Goal: Information Seeking & Learning: Learn about a topic

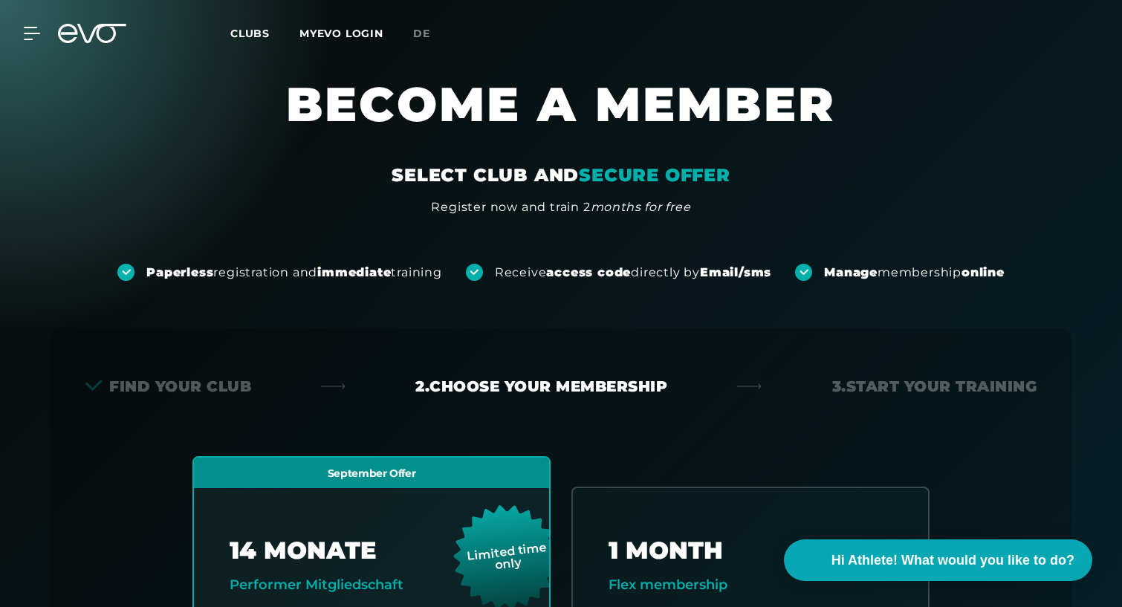
click at [259, 28] on span "Clubs" at bounding box center [249, 33] width 39 height 13
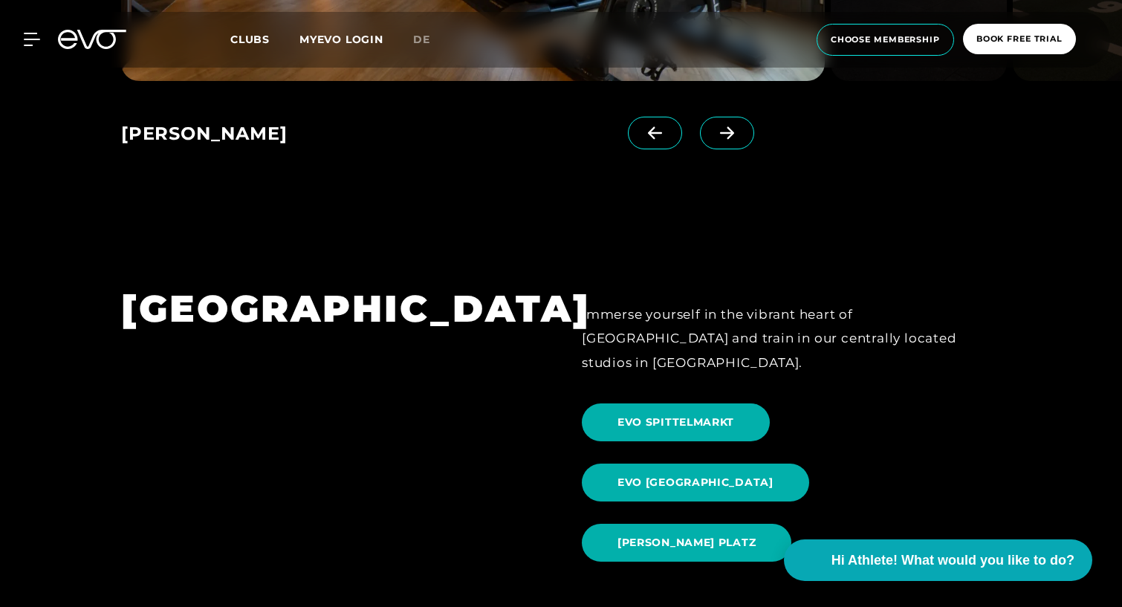
scroll to position [1554, 0]
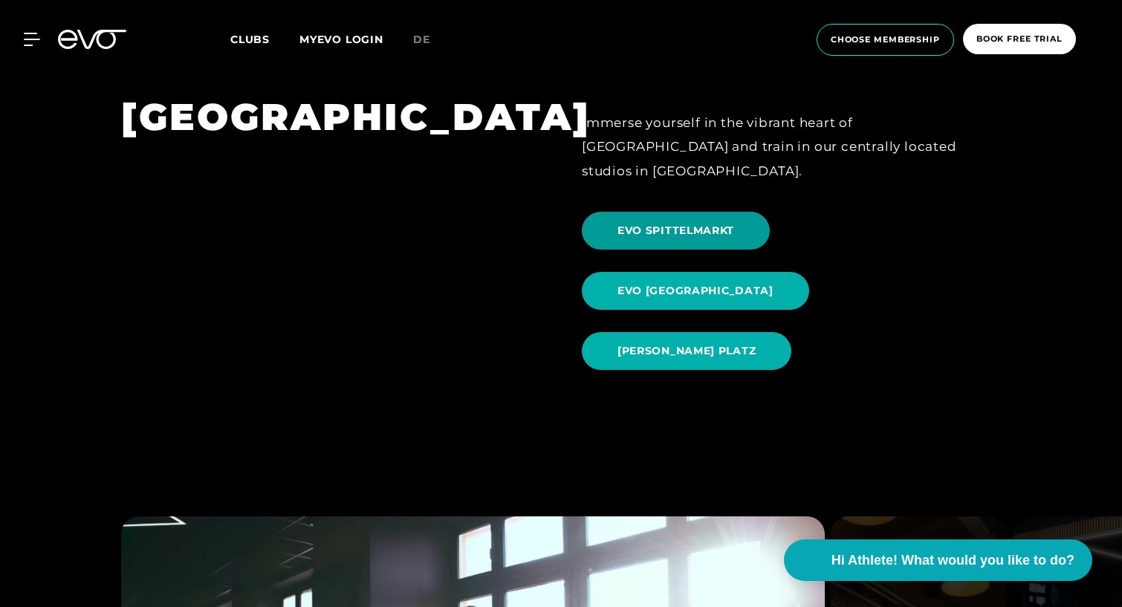
click at [642, 216] on span "EVO SPITTELMARKT" at bounding box center [676, 231] width 188 height 38
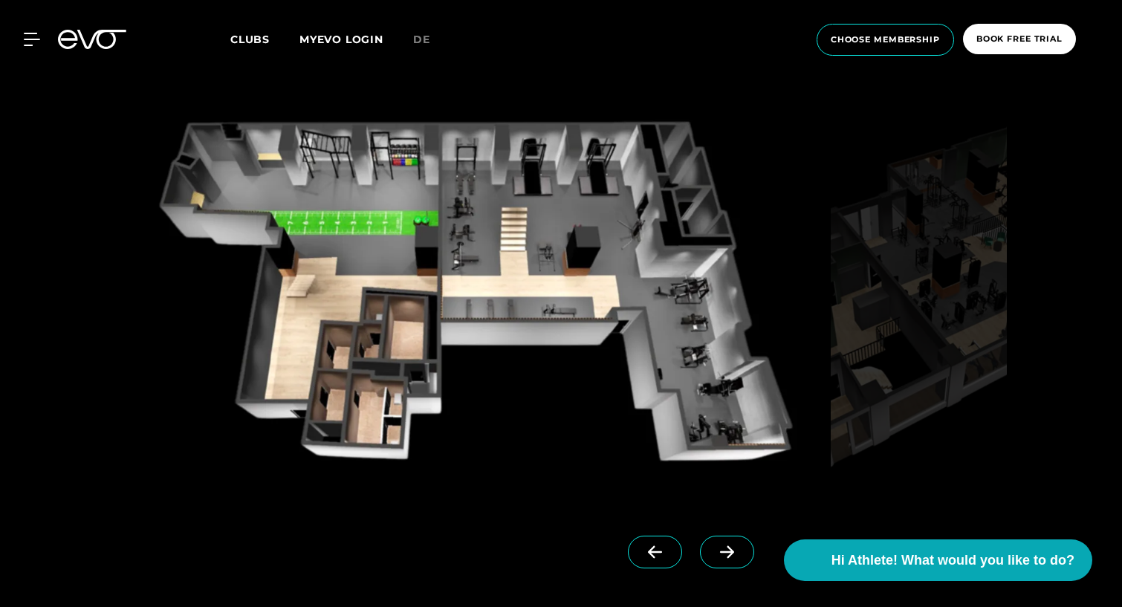
scroll to position [1357, 0]
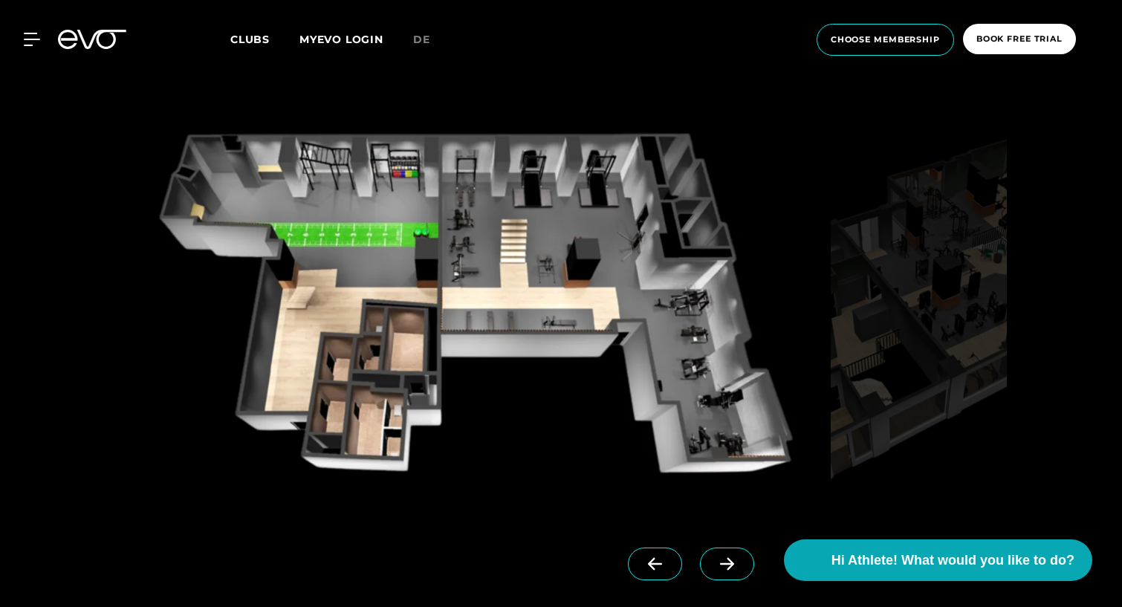
click at [720, 563] on icon at bounding box center [727, 564] width 14 height 13
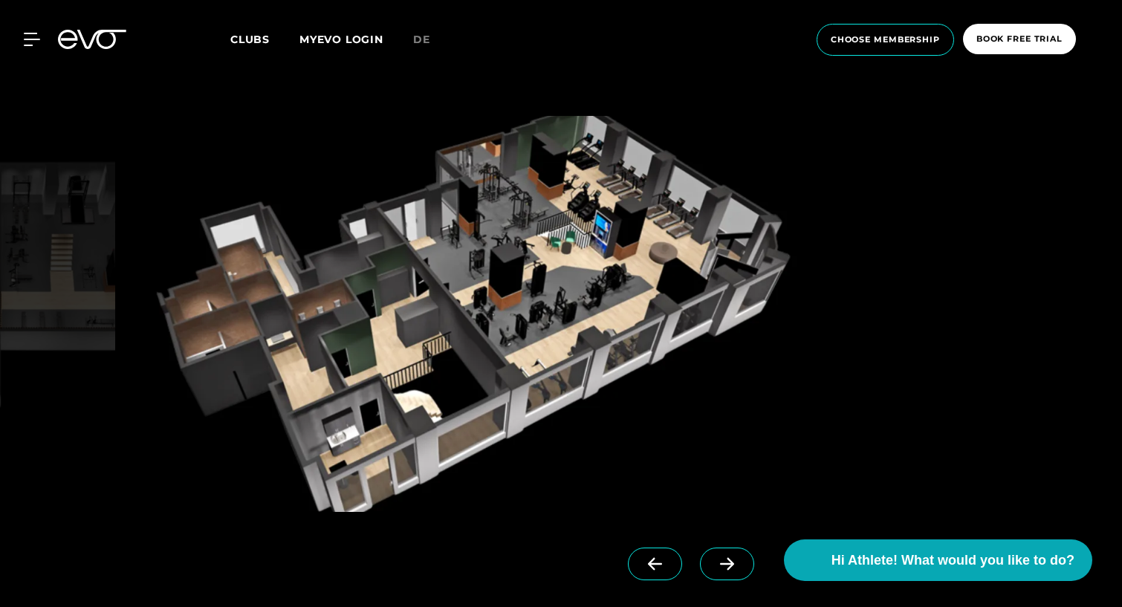
click at [648, 564] on icon at bounding box center [655, 564] width 14 height 13
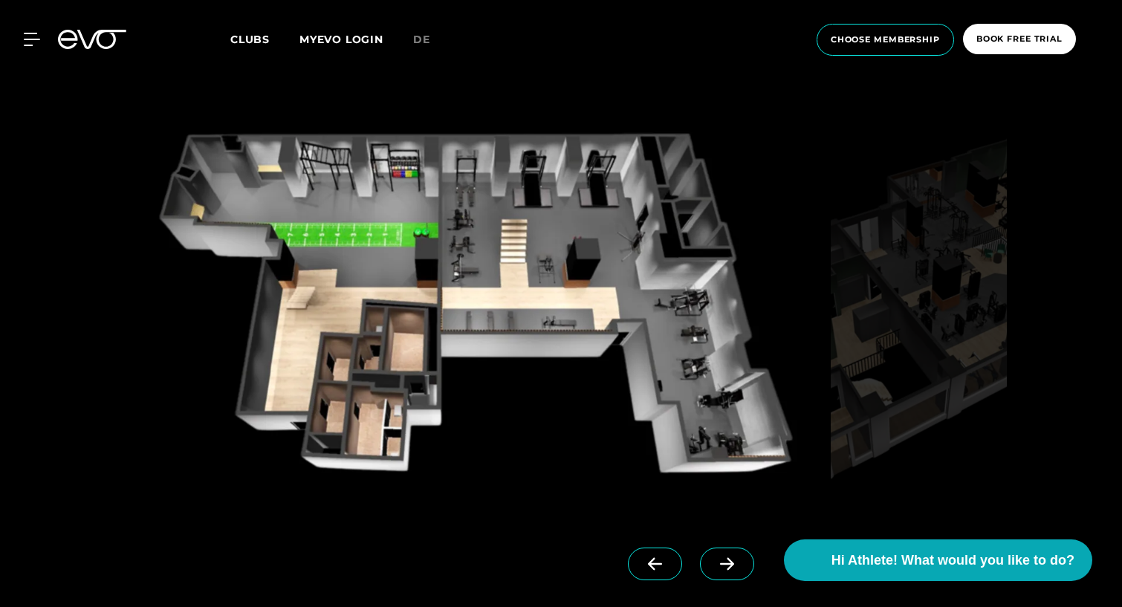
click at [714, 566] on icon at bounding box center [727, 564] width 26 height 13
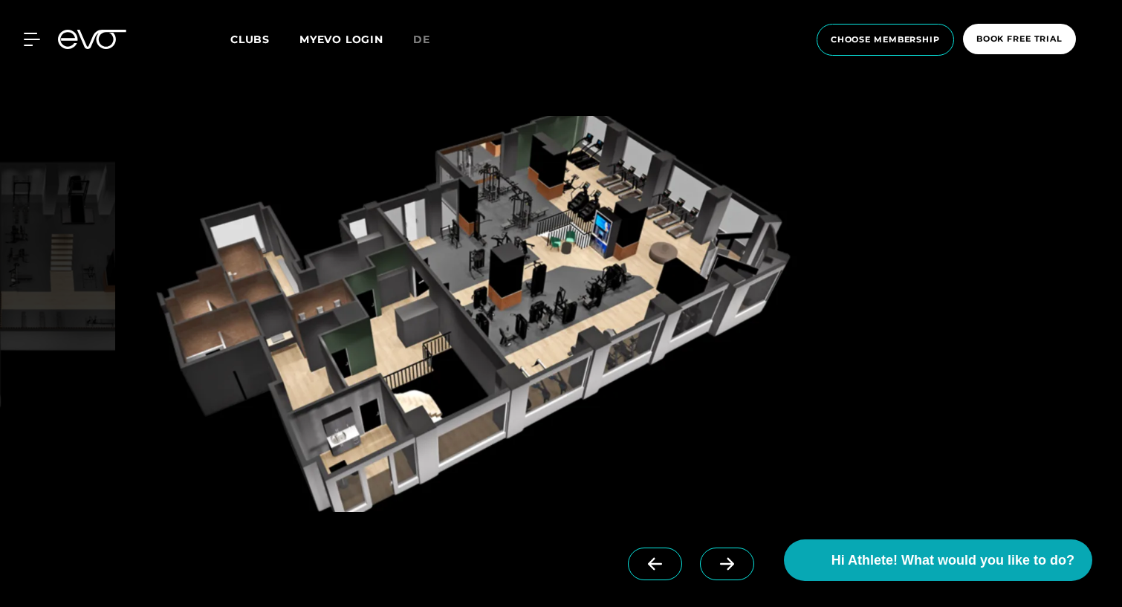
click at [642, 560] on icon at bounding box center [655, 564] width 26 height 13
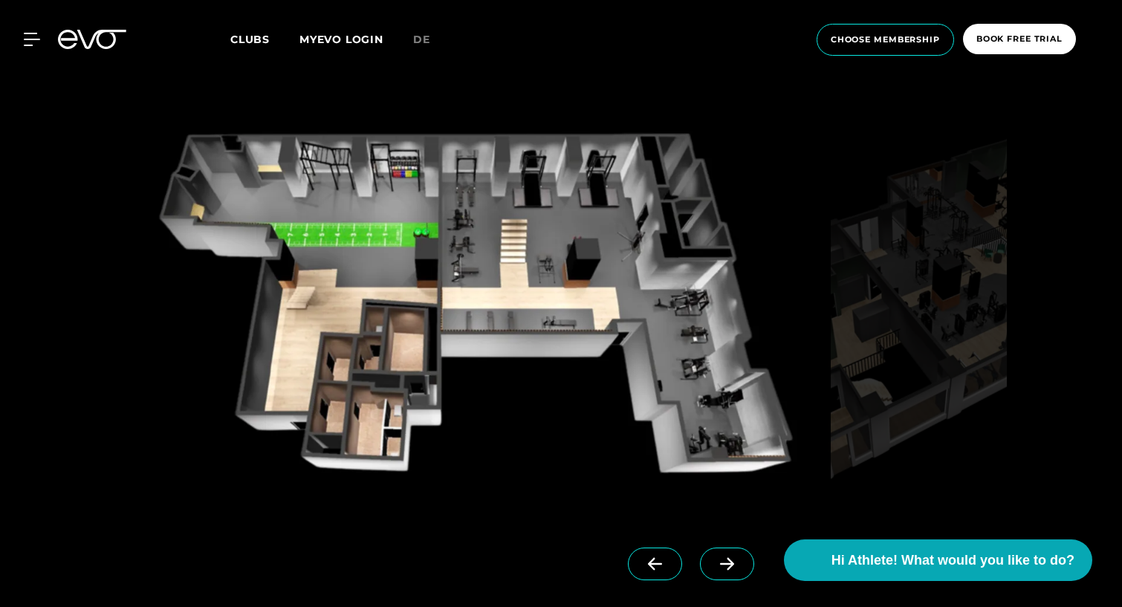
click at [700, 556] on span at bounding box center [727, 564] width 54 height 33
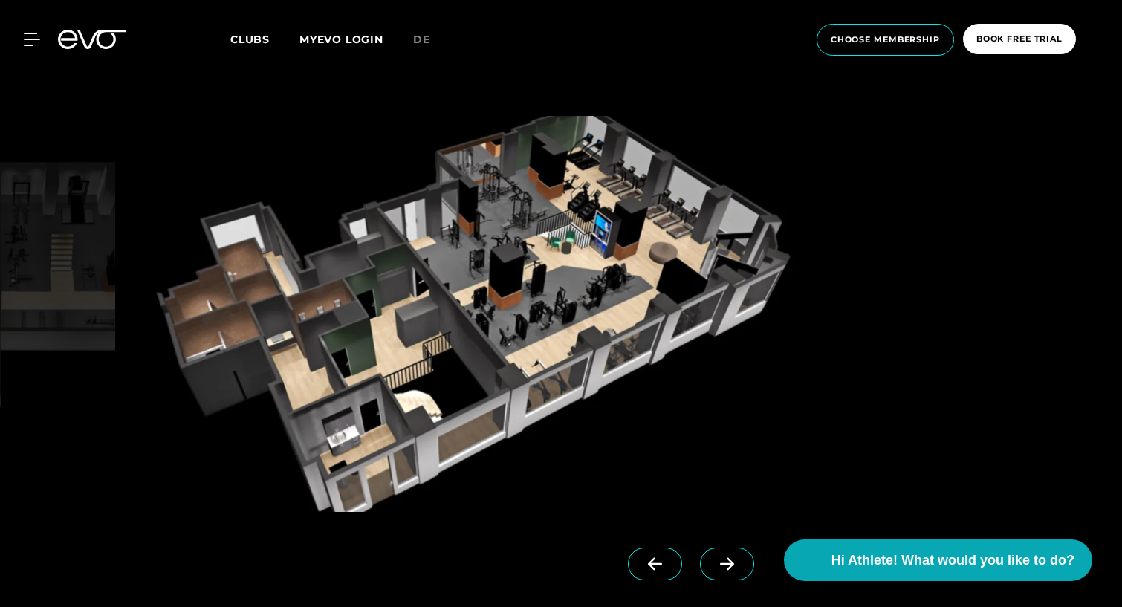
click at [700, 556] on span at bounding box center [727, 564] width 54 height 33
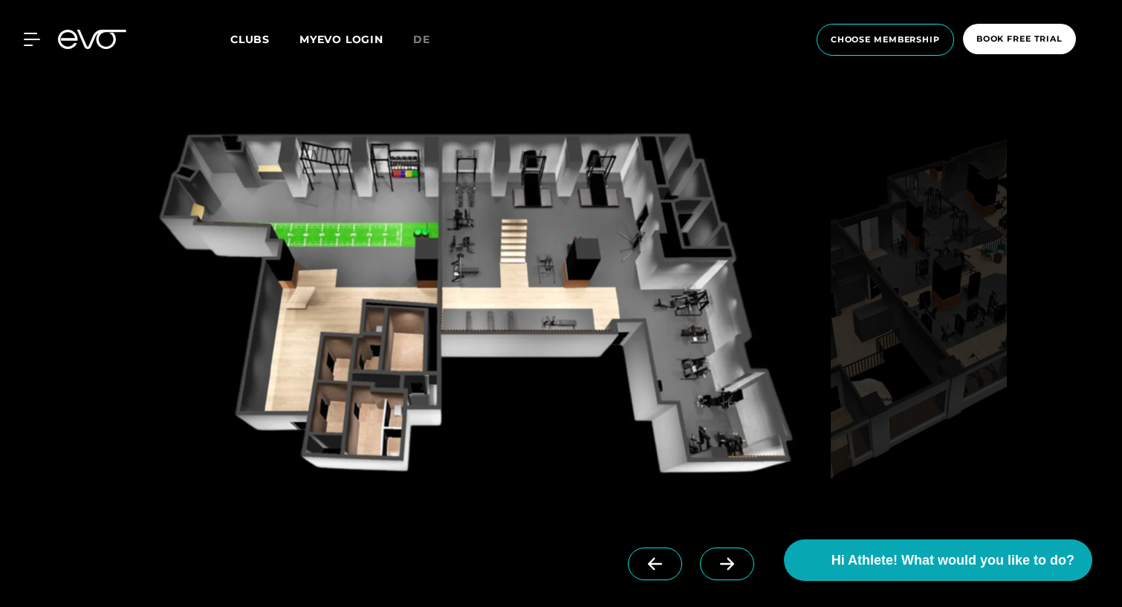
click at [700, 556] on span at bounding box center [727, 564] width 54 height 33
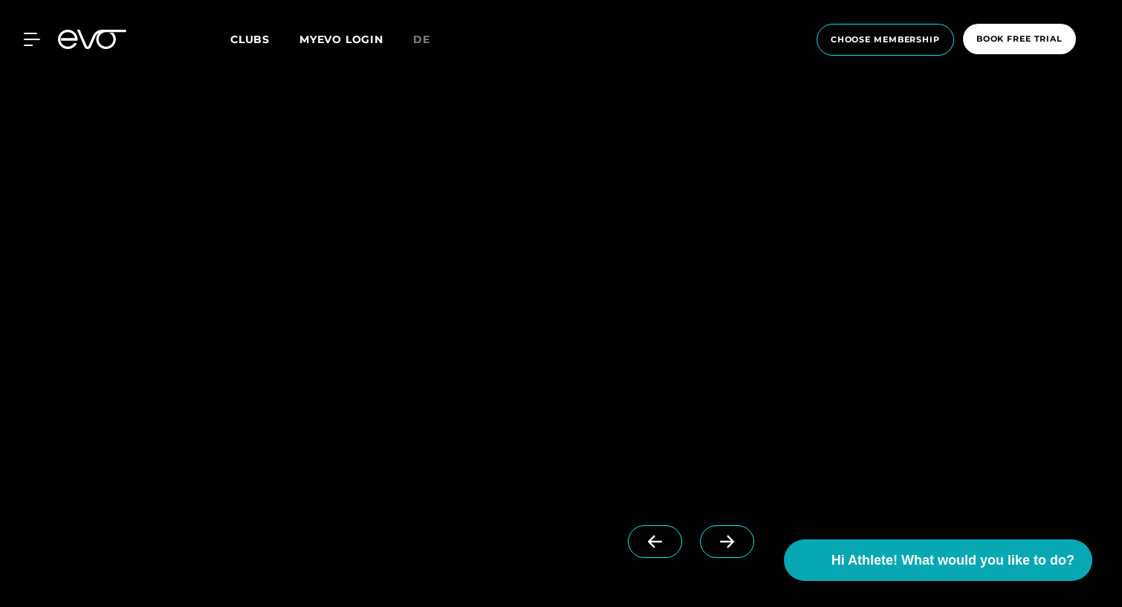
scroll to position [3576, 0]
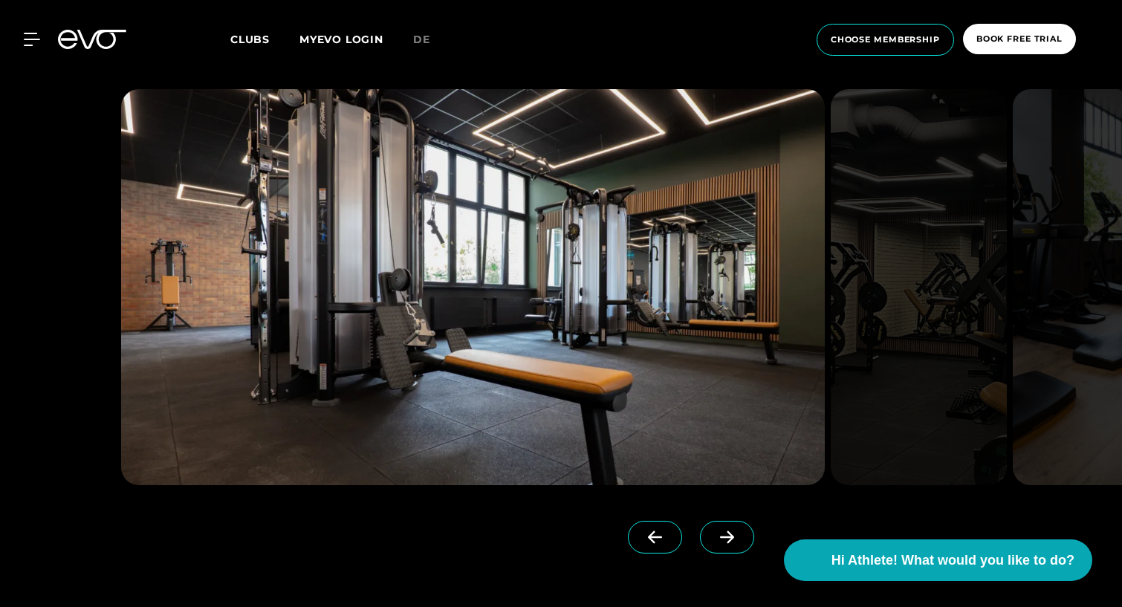
click at [708, 546] on span at bounding box center [727, 537] width 54 height 33
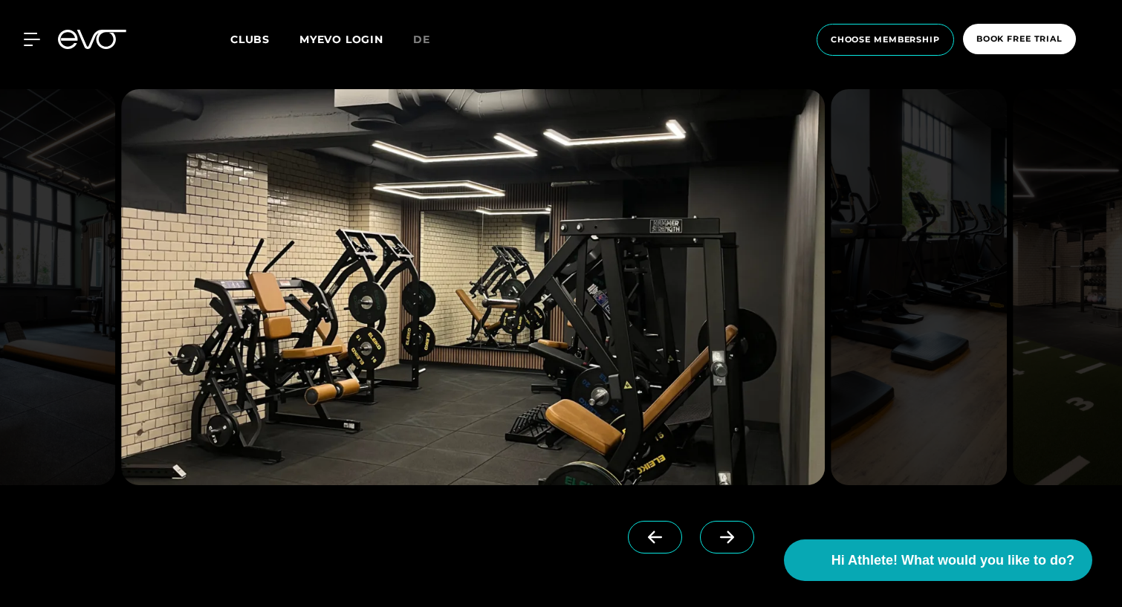
click at [714, 540] on icon at bounding box center [727, 537] width 26 height 13
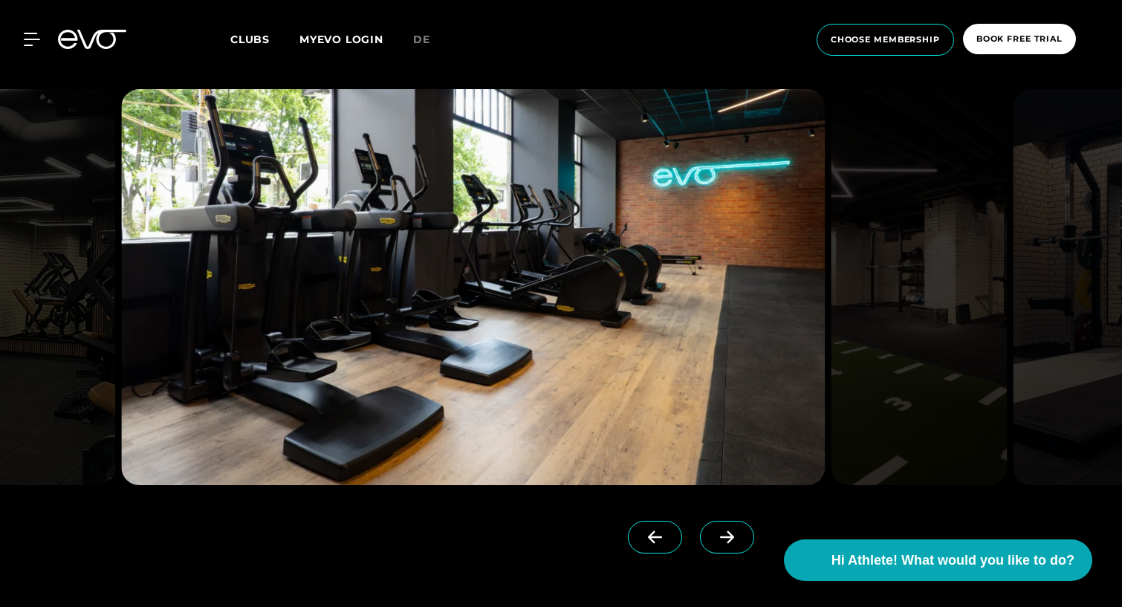
click at [714, 540] on icon at bounding box center [727, 537] width 26 height 13
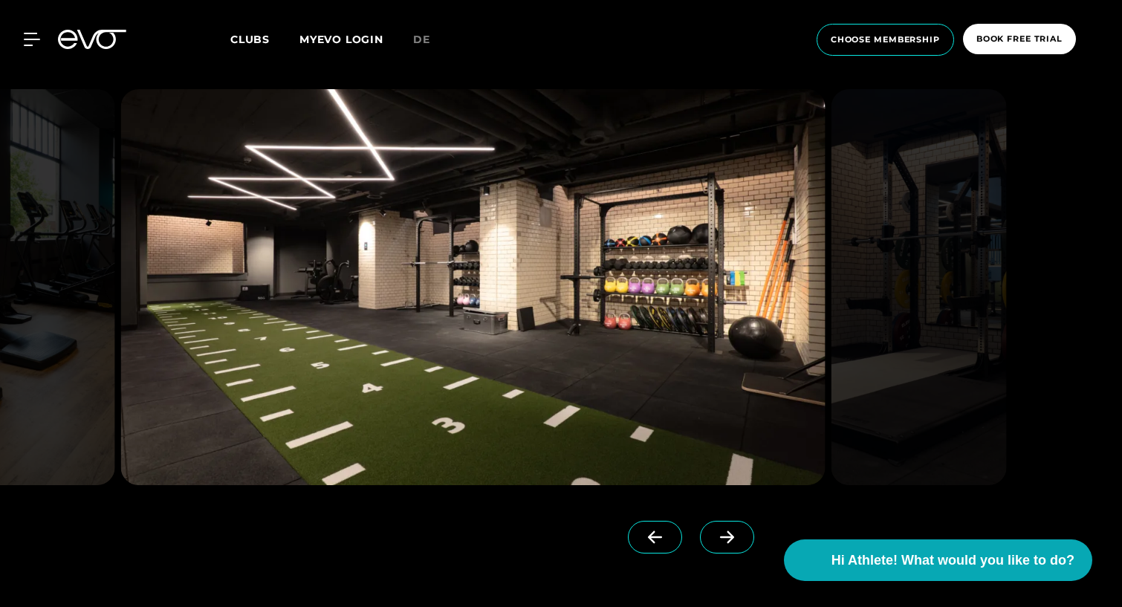
click at [702, 529] on span at bounding box center [727, 537] width 54 height 33
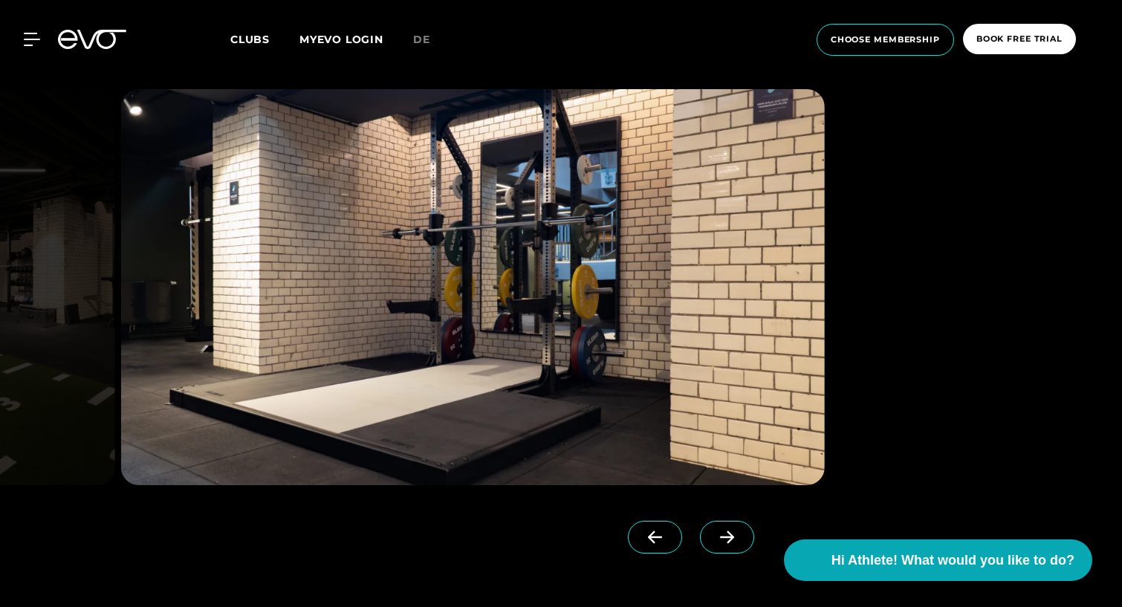
click at [702, 529] on span at bounding box center [727, 537] width 54 height 33
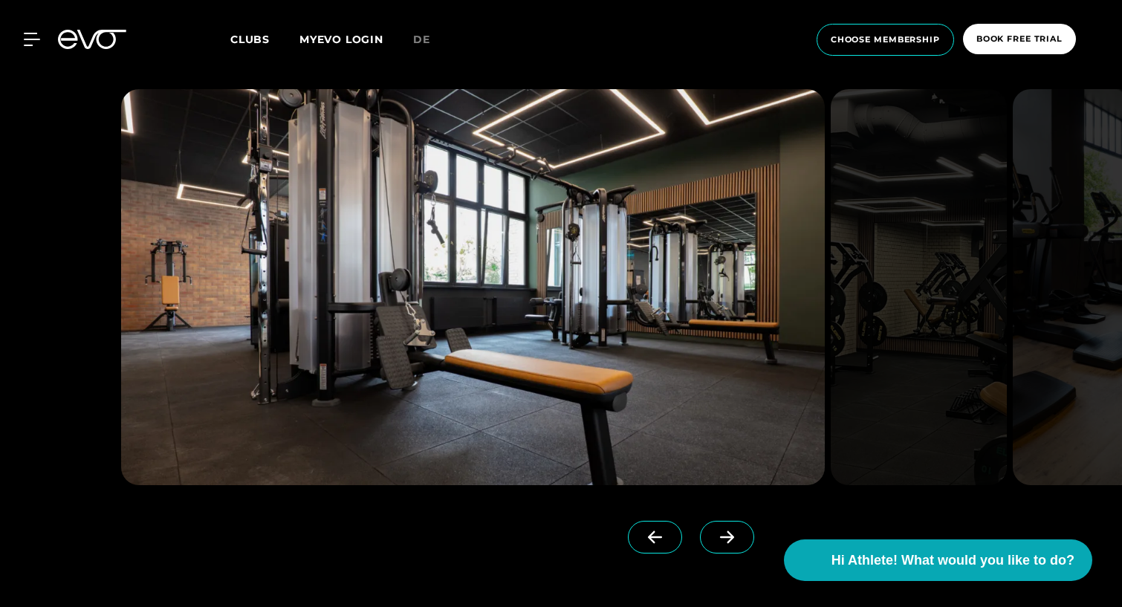
click at [702, 529] on span at bounding box center [727, 537] width 54 height 33
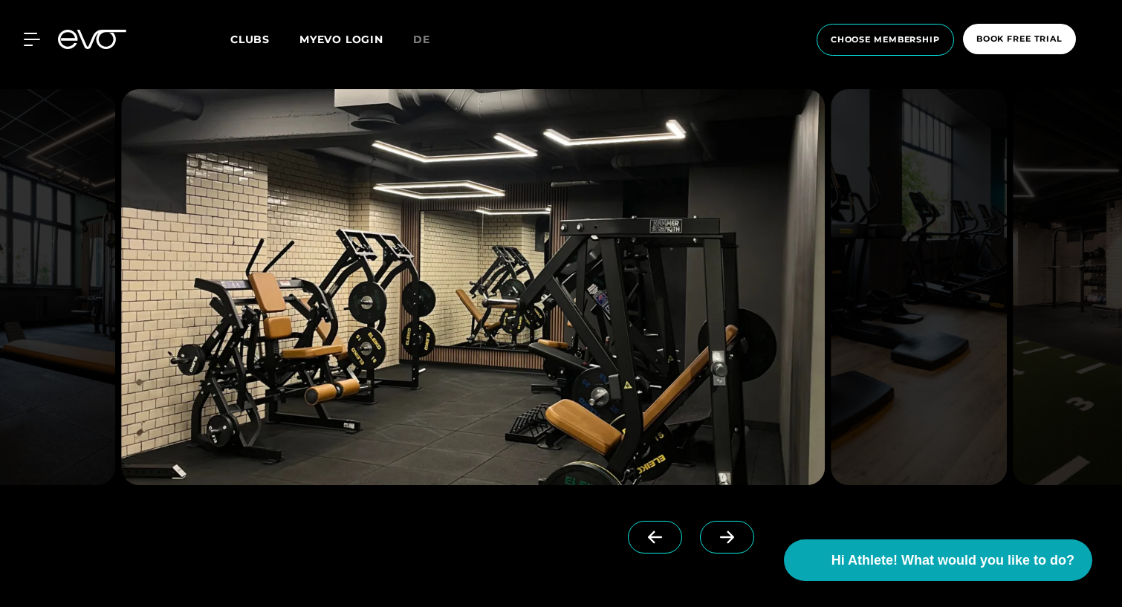
click at [702, 529] on span at bounding box center [727, 537] width 54 height 33
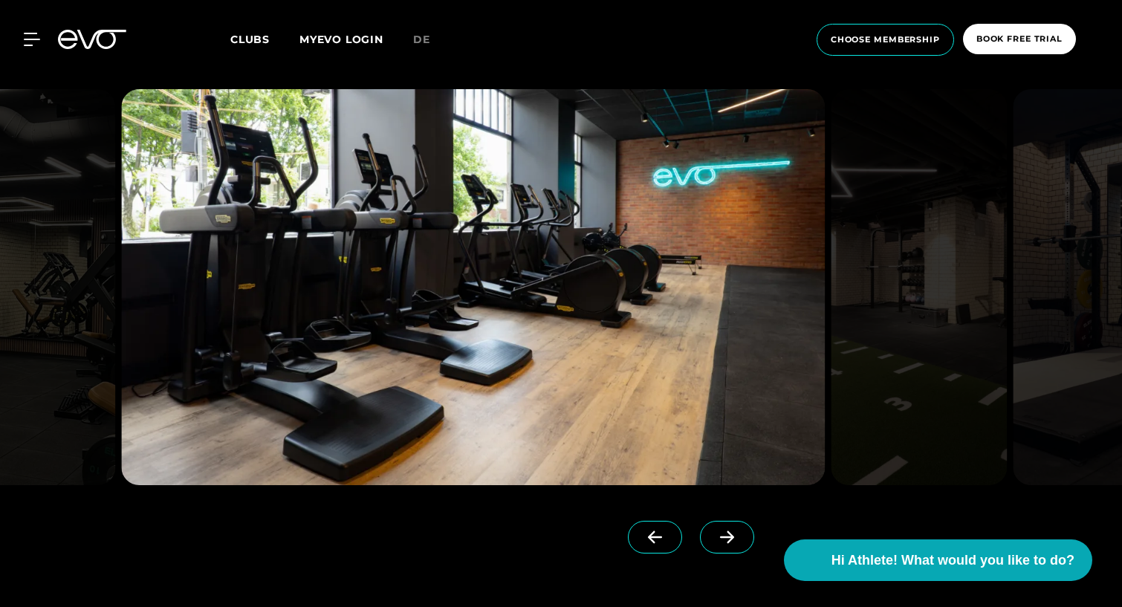
click at [702, 529] on span at bounding box center [727, 537] width 54 height 33
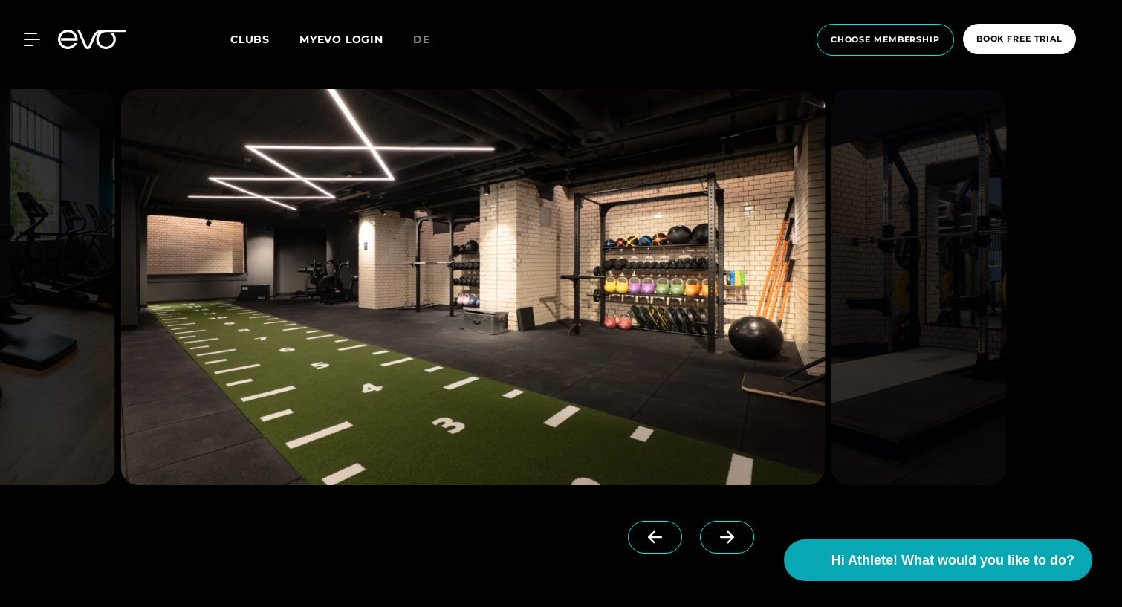
click at [720, 540] on icon at bounding box center [727, 537] width 14 height 13
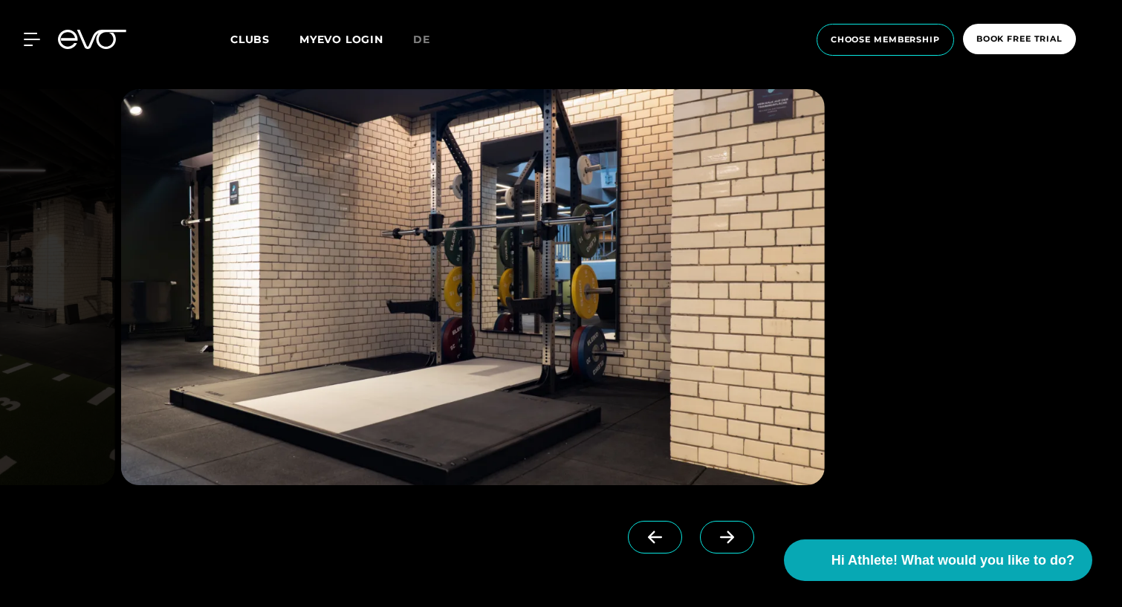
click at [720, 540] on icon at bounding box center [727, 537] width 14 height 13
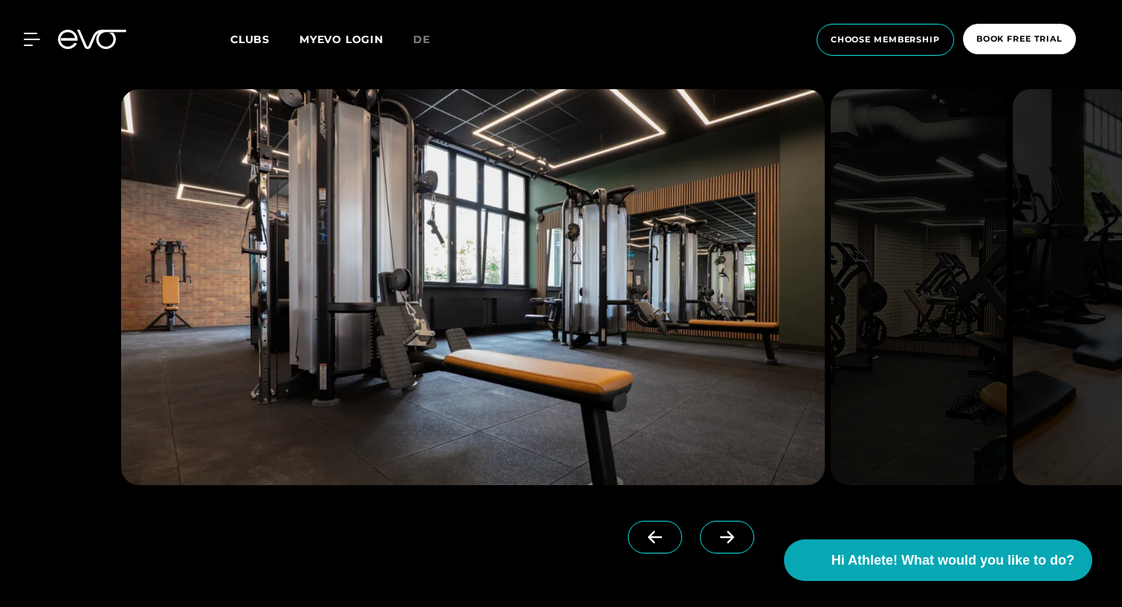
click at [720, 540] on icon at bounding box center [727, 537] width 14 height 13
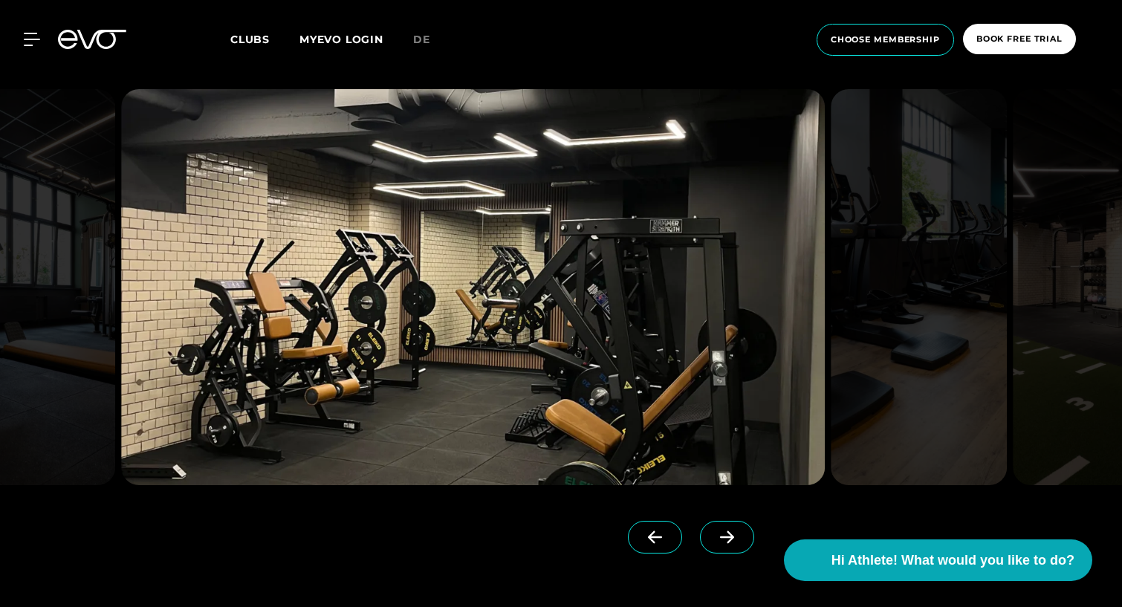
click at [720, 540] on icon at bounding box center [727, 537] width 14 height 13
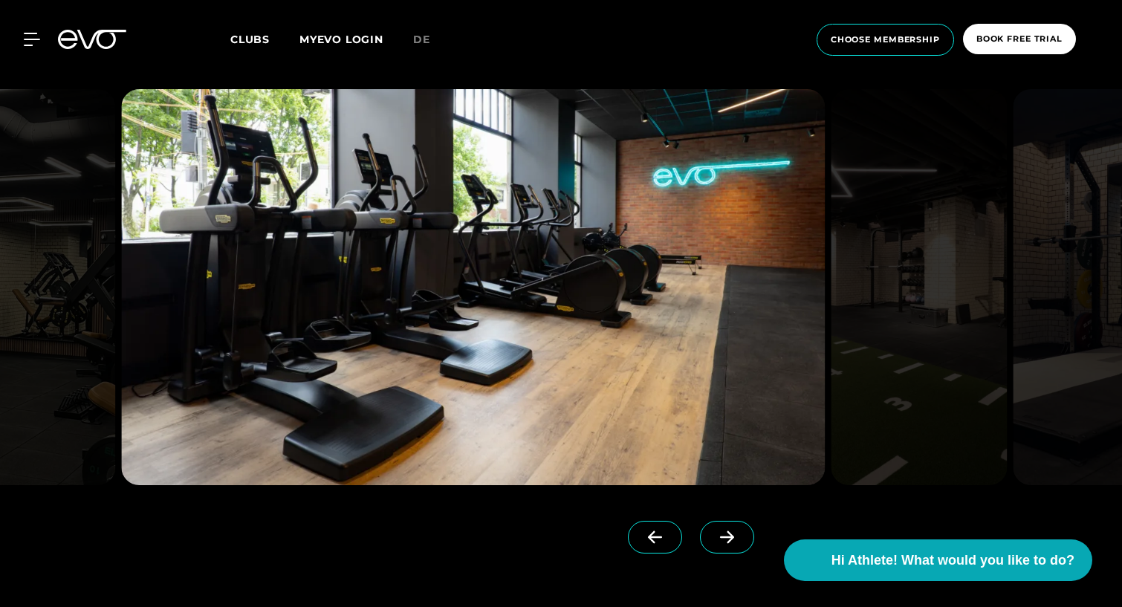
click at [714, 541] on icon at bounding box center [727, 537] width 26 height 13
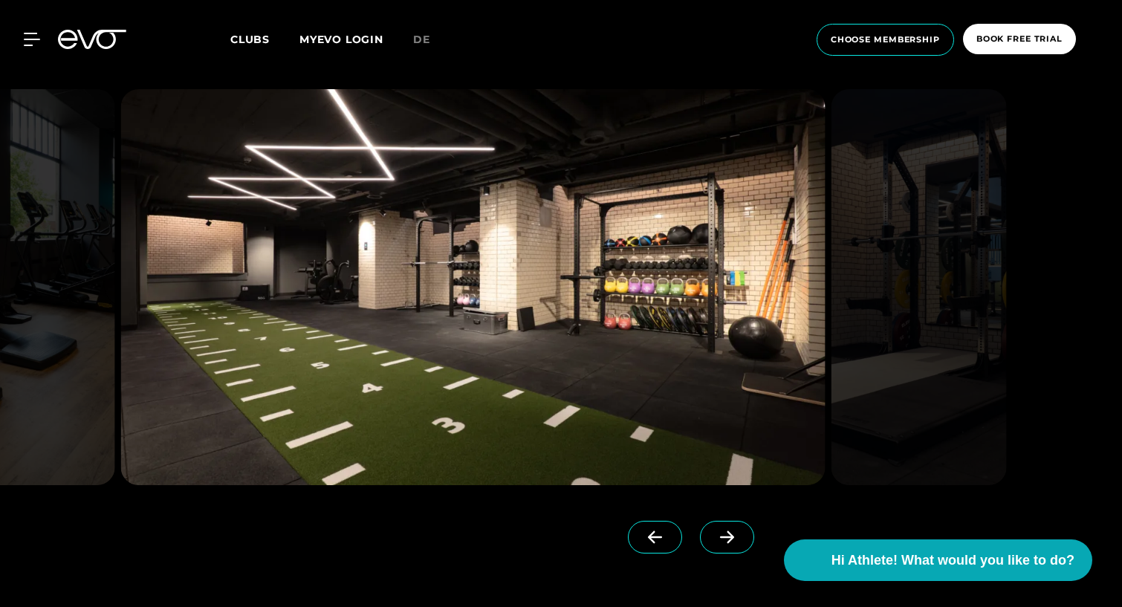
click at [714, 541] on icon at bounding box center [727, 537] width 26 height 13
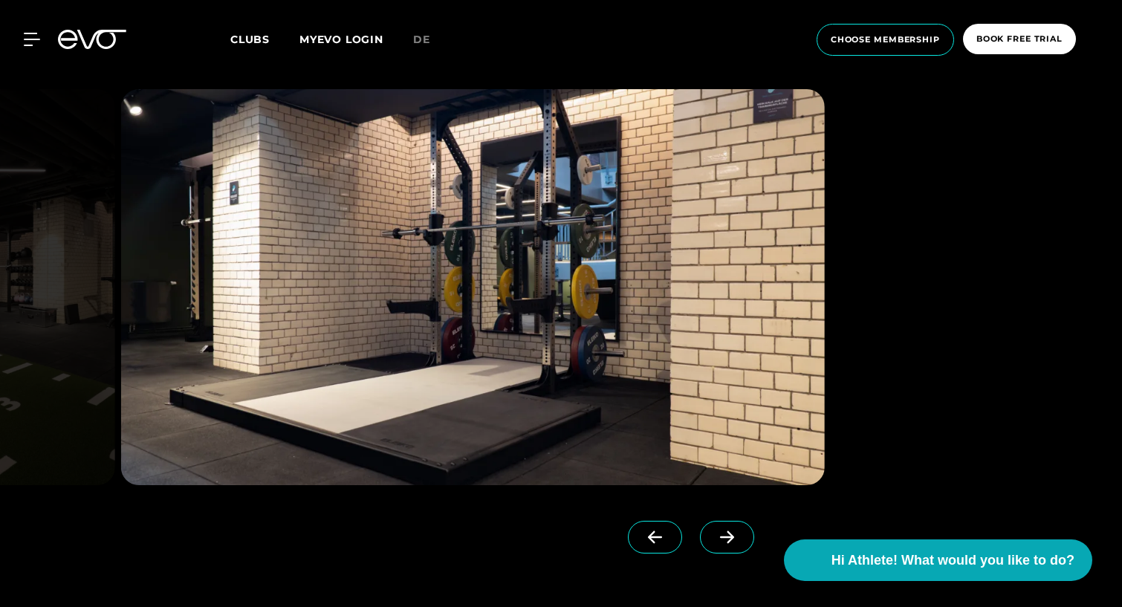
click at [714, 541] on icon at bounding box center [727, 537] width 26 height 13
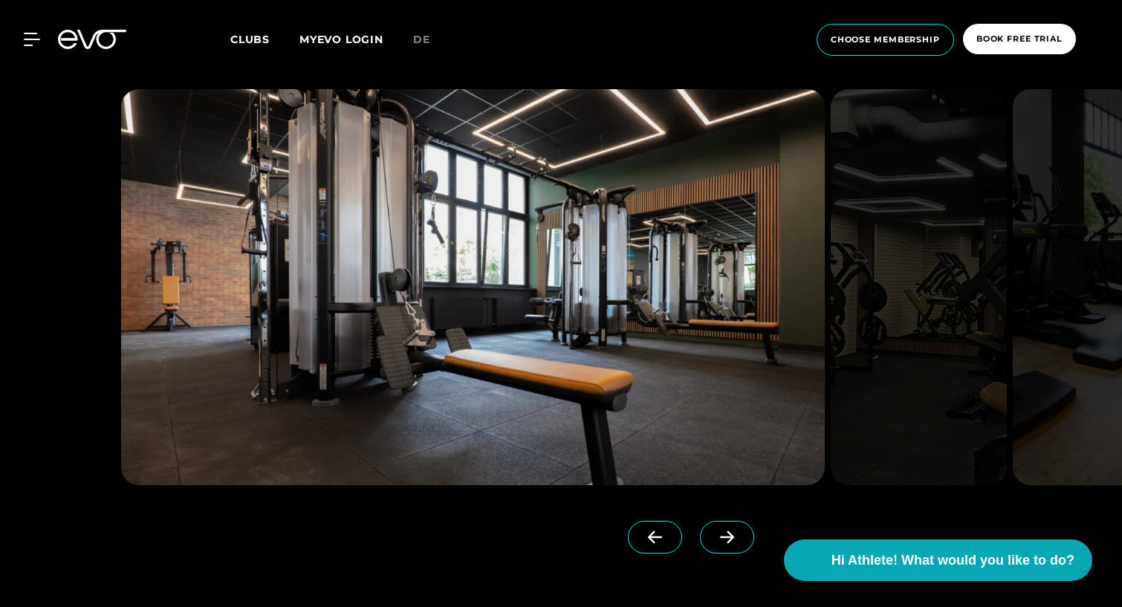
click at [714, 541] on icon at bounding box center [727, 537] width 26 height 13
